Goal: Information Seeking & Learning: Check status

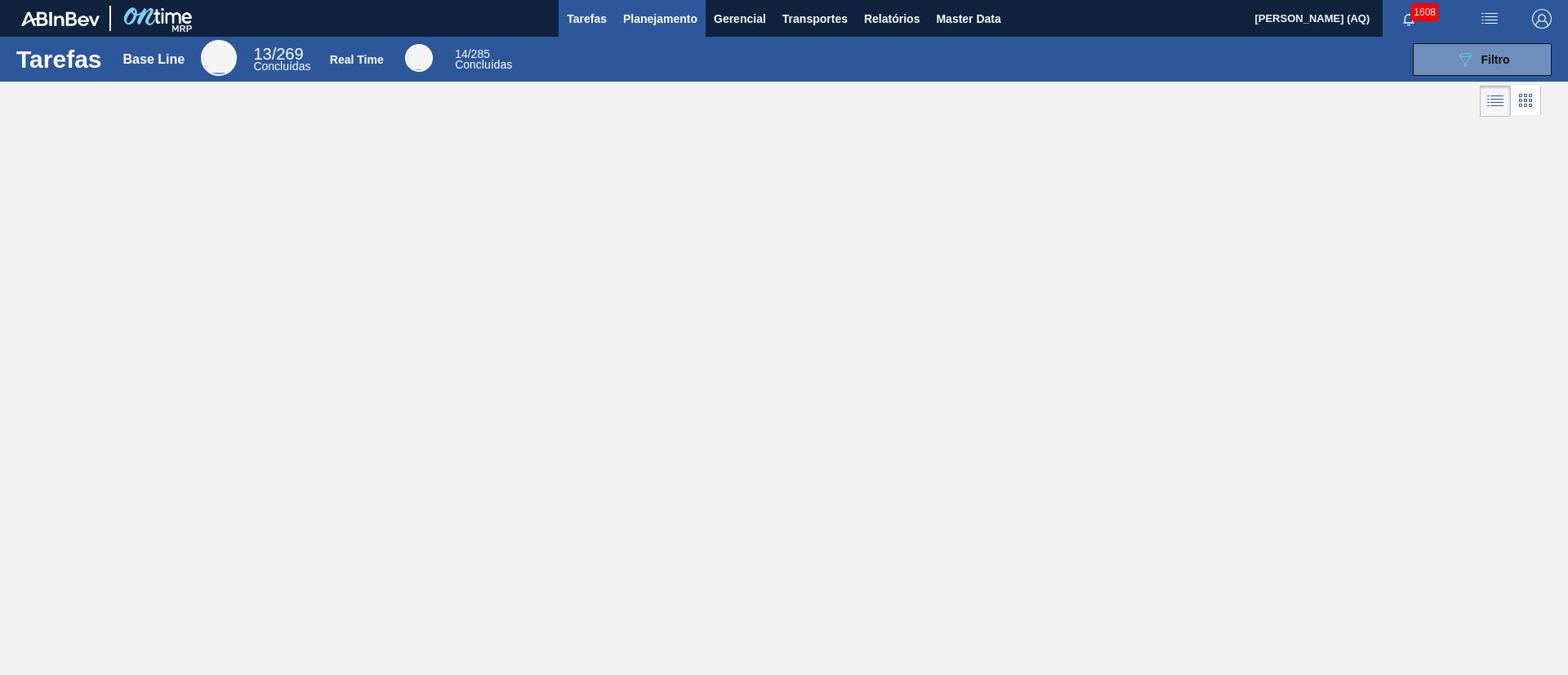
click at [685, 24] on span "Planejamento" at bounding box center [659, 18] width 74 height 19
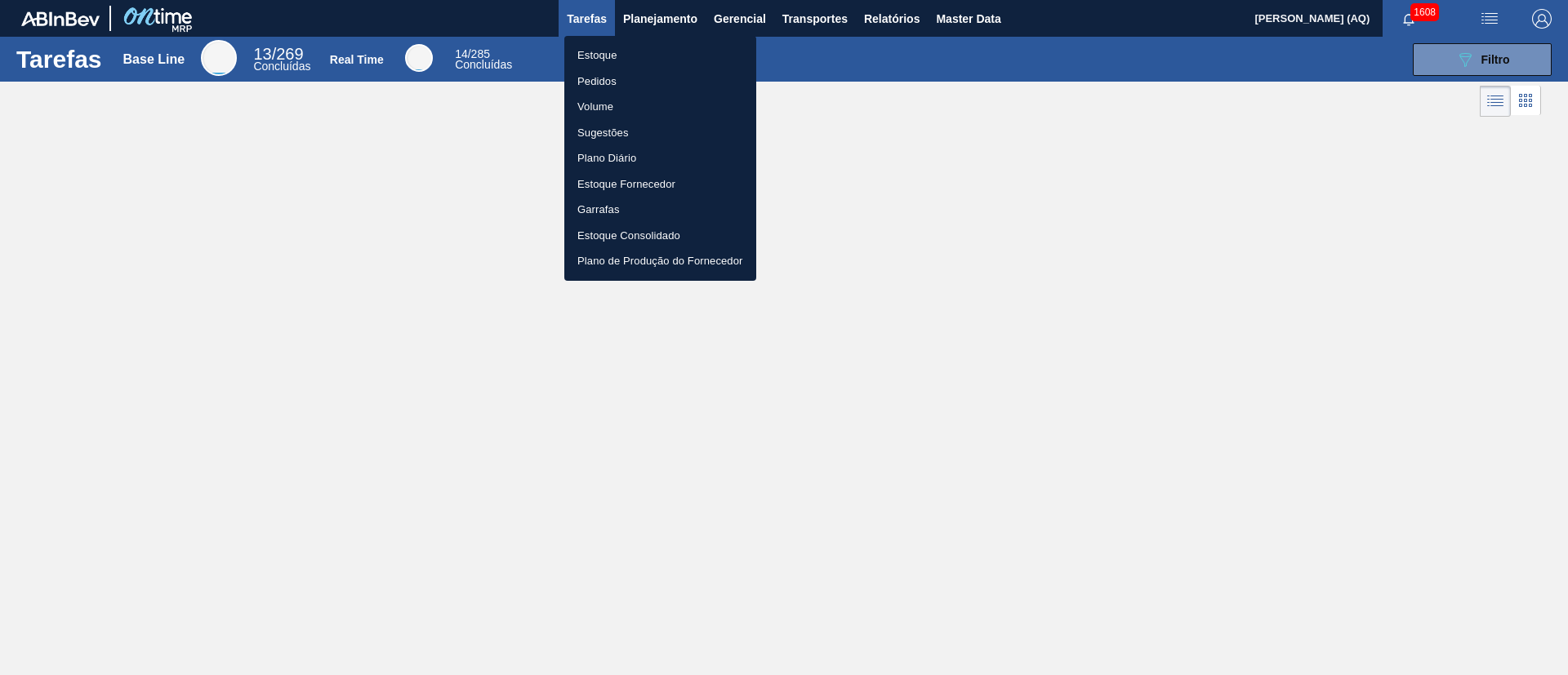
click at [594, 61] on li "Estoque" at bounding box center [660, 55] width 192 height 26
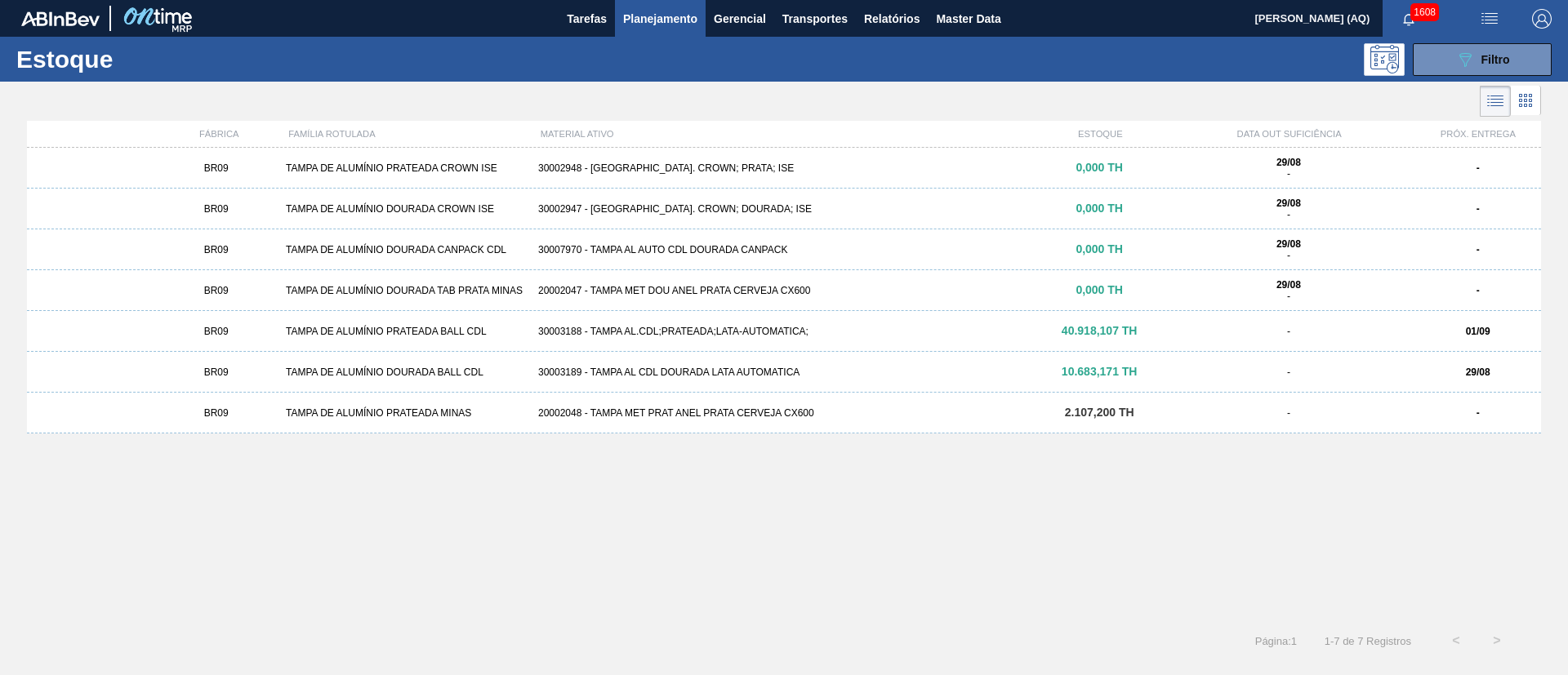
click at [770, 465] on div "BR09 TAMPA DE ALUMÍNIO PRATEADA CROWN ISE 30002948 - [GEOGRAPHIC_DATA] AL. CROW…" at bounding box center [783, 379] width 1513 height 463
click at [1520, 46] on button "089F7B8B-B2A5-4AFE-B5C0-19BA573D28AC Filtro" at bounding box center [1482, 60] width 138 height 33
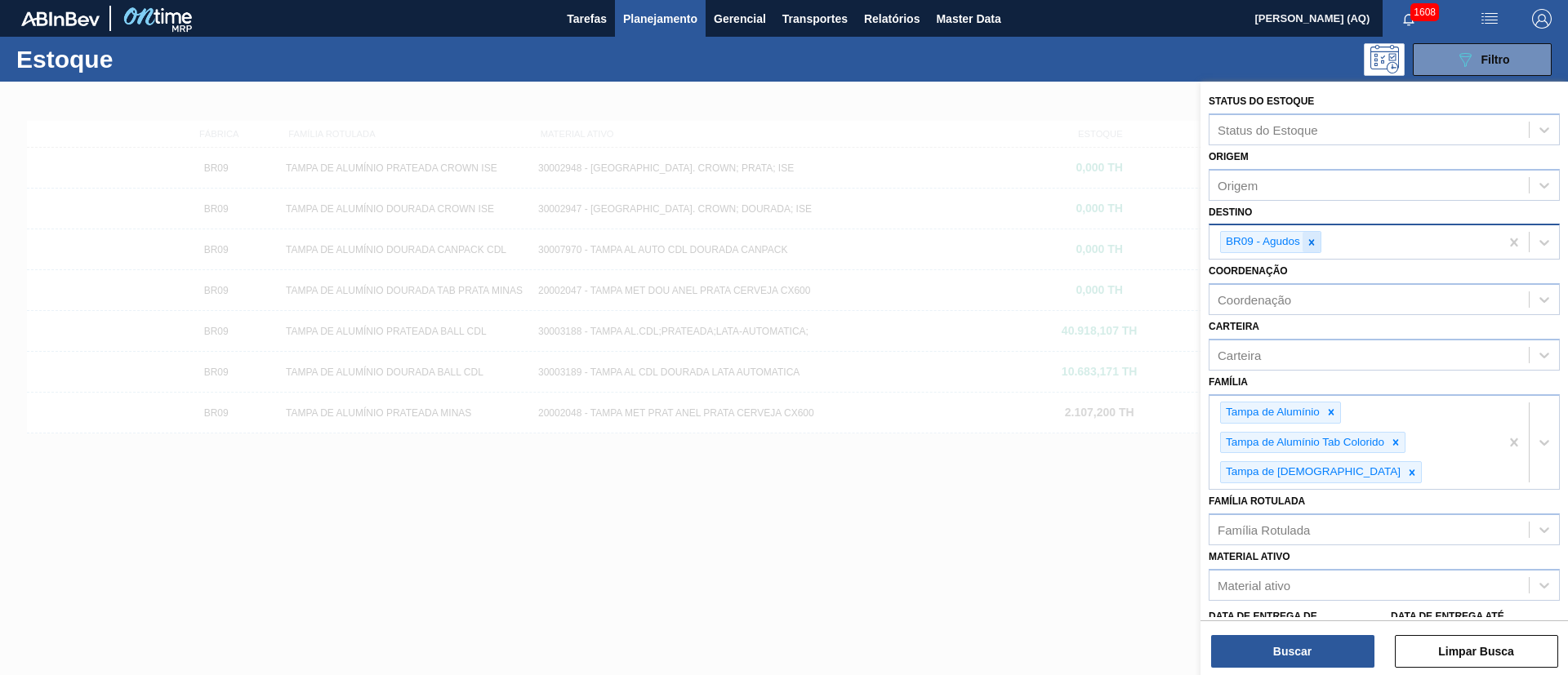
click at [1310, 251] on div at bounding box center [1311, 241] width 18 height 20
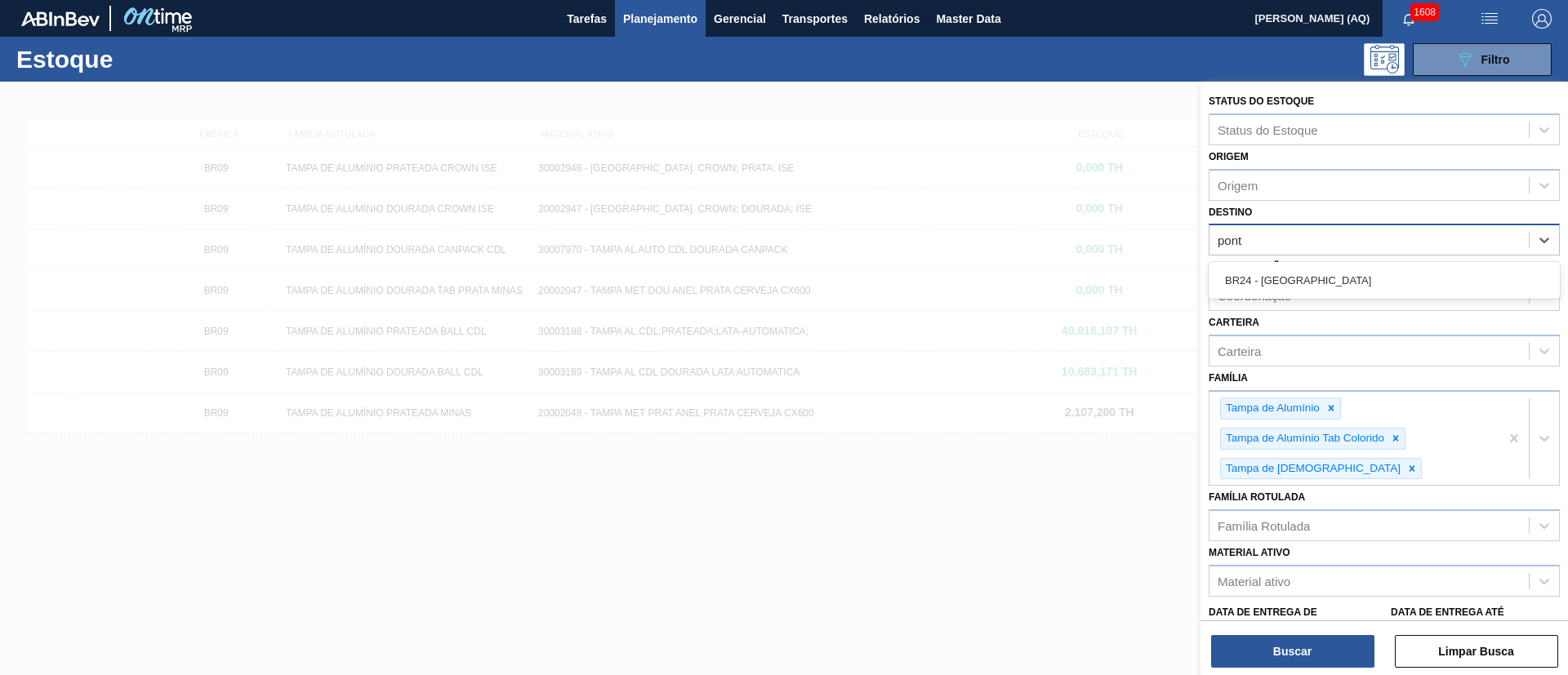
type input "ponta"
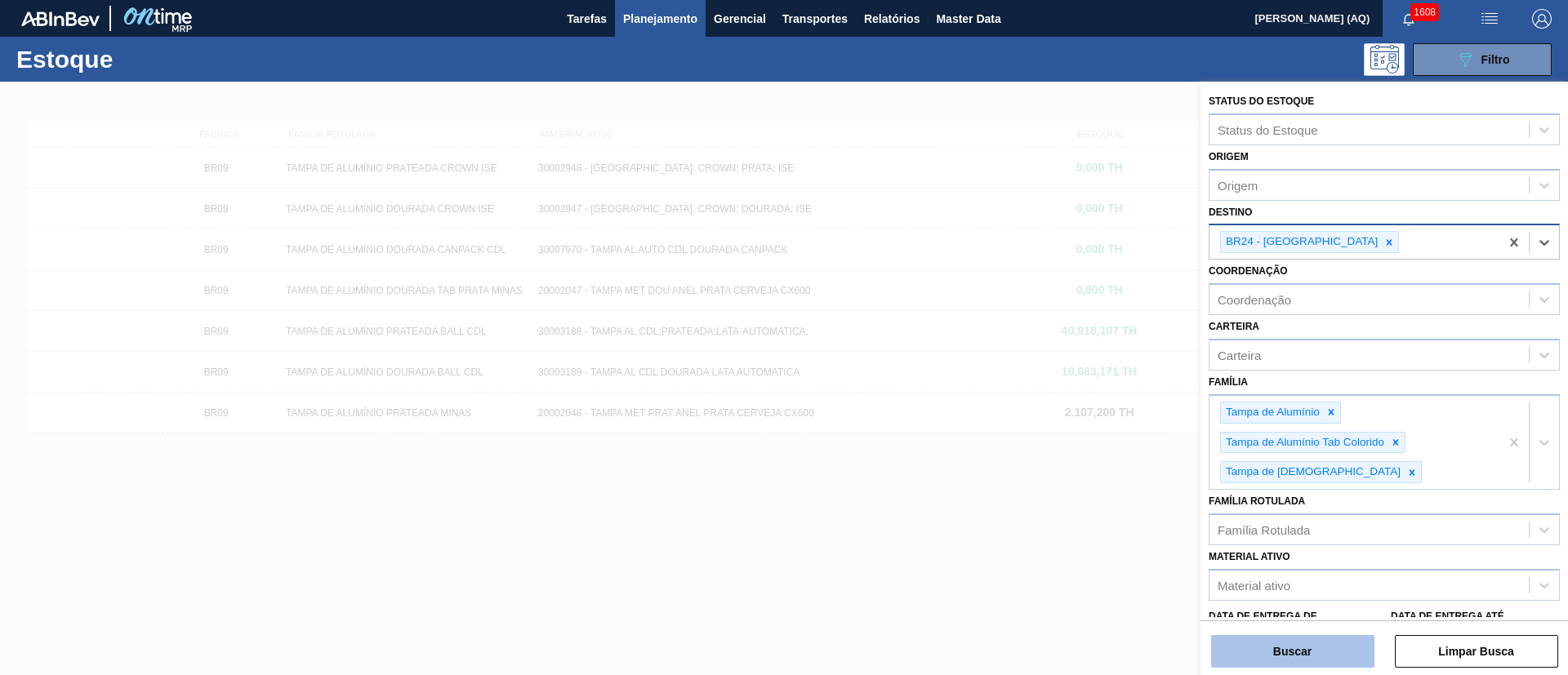
click at [1313, 643] on button "Buscar" at bounding box center [1292, 651] width 163 height 33
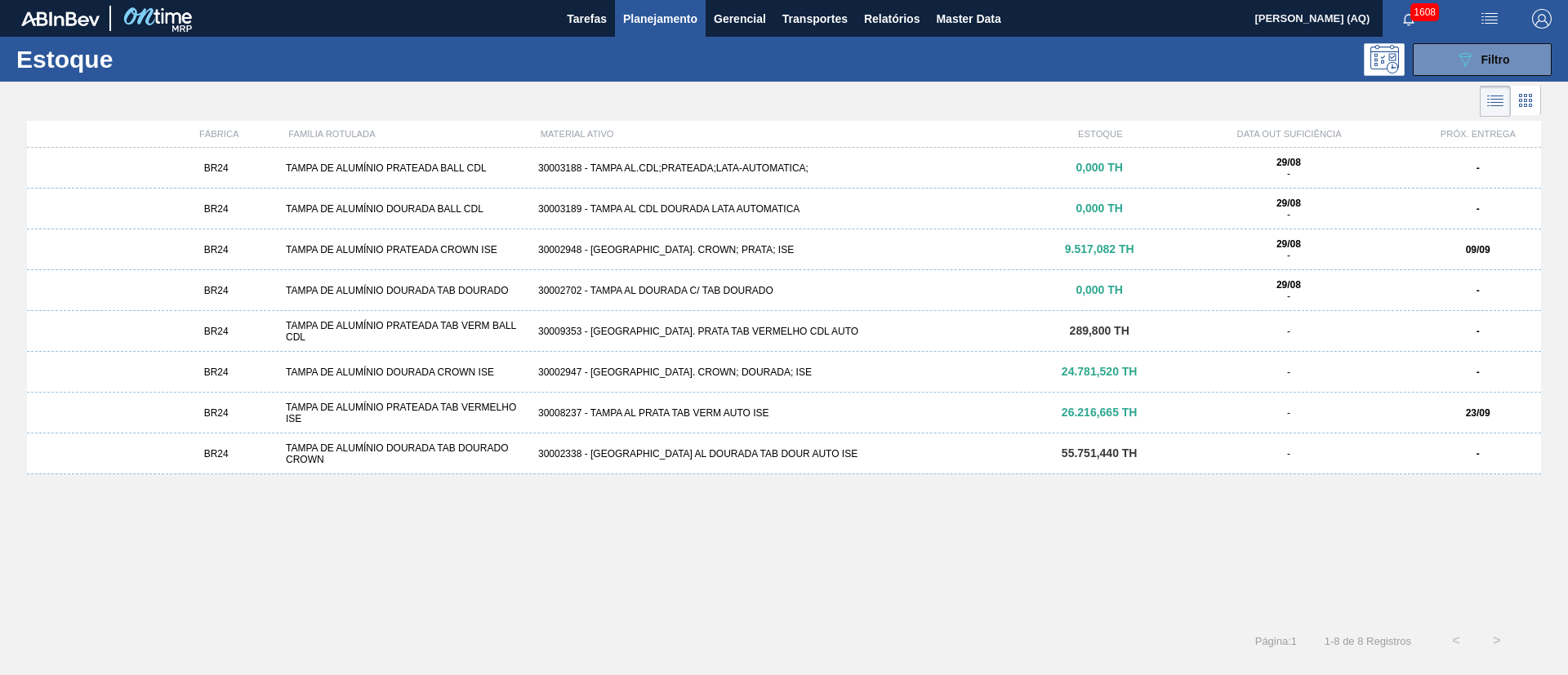
click at [682, 247] on div "30002948 - [GEOGRAPHIC_DATA]. CROWN; PRATA; ISE" at bounding box center [783, 250] width 504 height 12
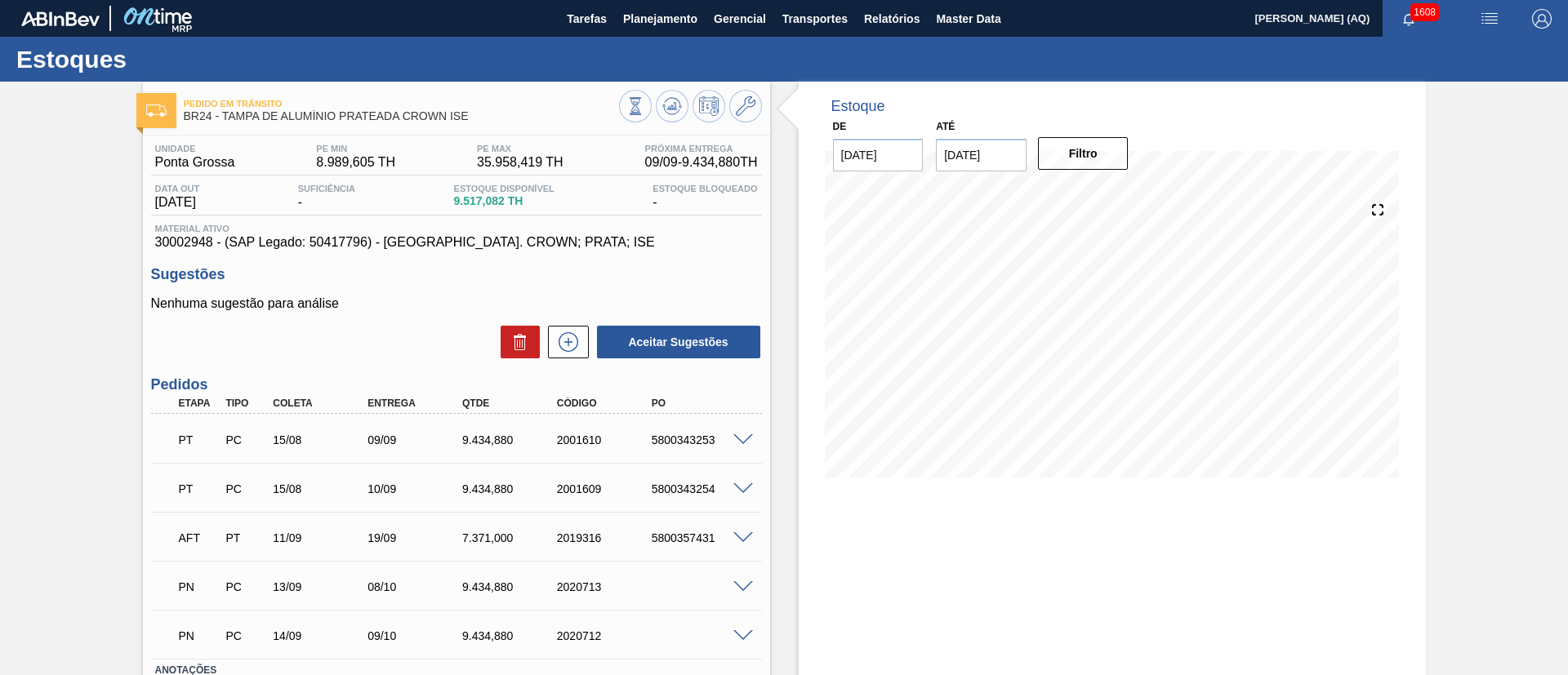
click at [18, 181] on div "Pedido em Trânsito BR24 - [GEOGRAPHIC_DATA] PRATEADA CROWN ISE Unidade [GEOGRAP…" at bounding box center [784, 437] width 1568 height 711
